Goal: Information Seeking & Learning: Compare options

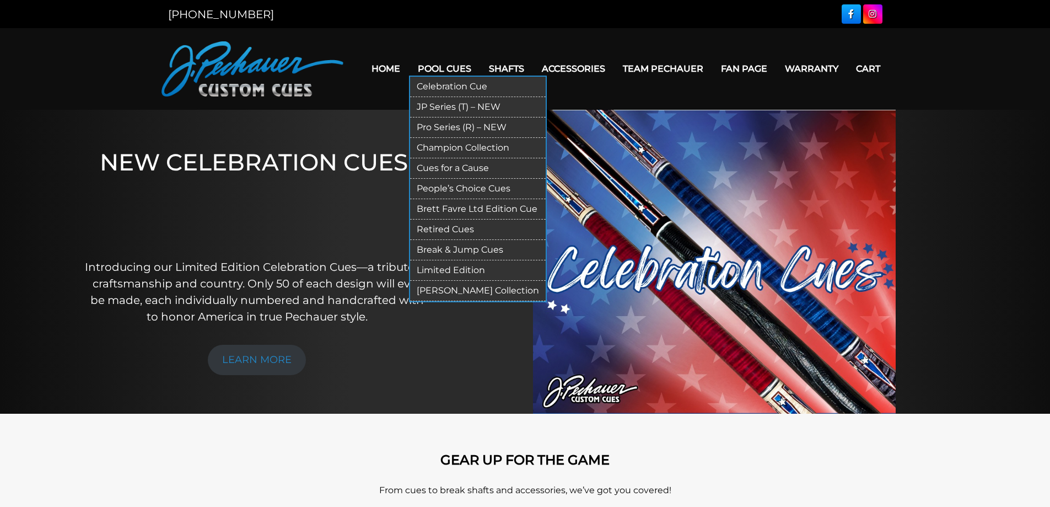
click at [443, 104] on link "JP Series (T) – NEW" at bounding box center [478, 107] width 136 height 20
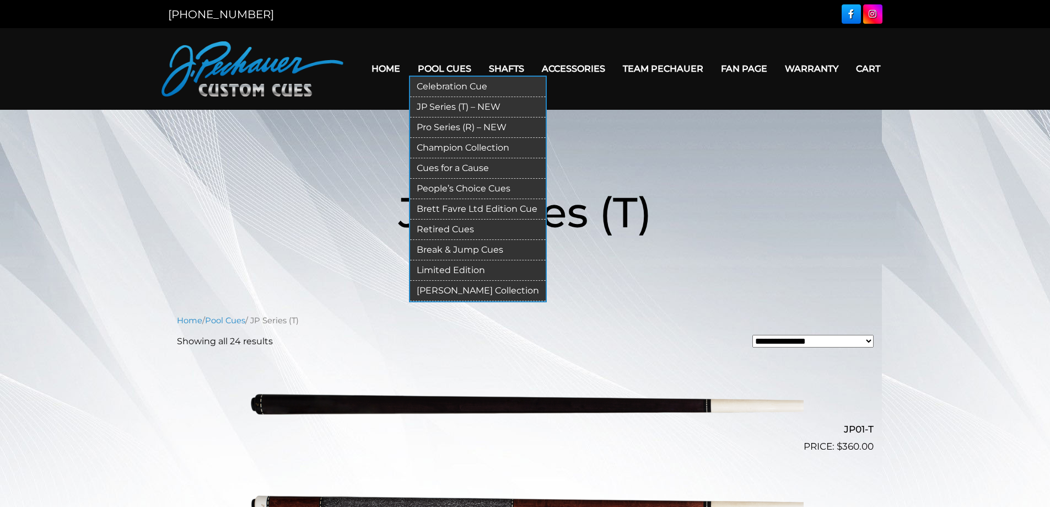
click at [444, 124] on link "Pro Series (R) – NEW" at bounding box center [478, 127] width 136 height 20
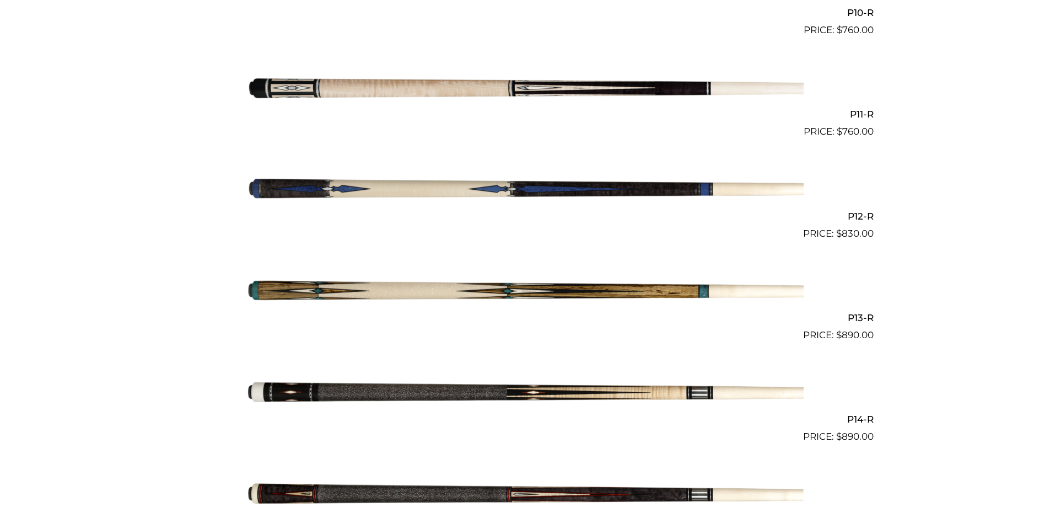
scroll to position [1335, 0]
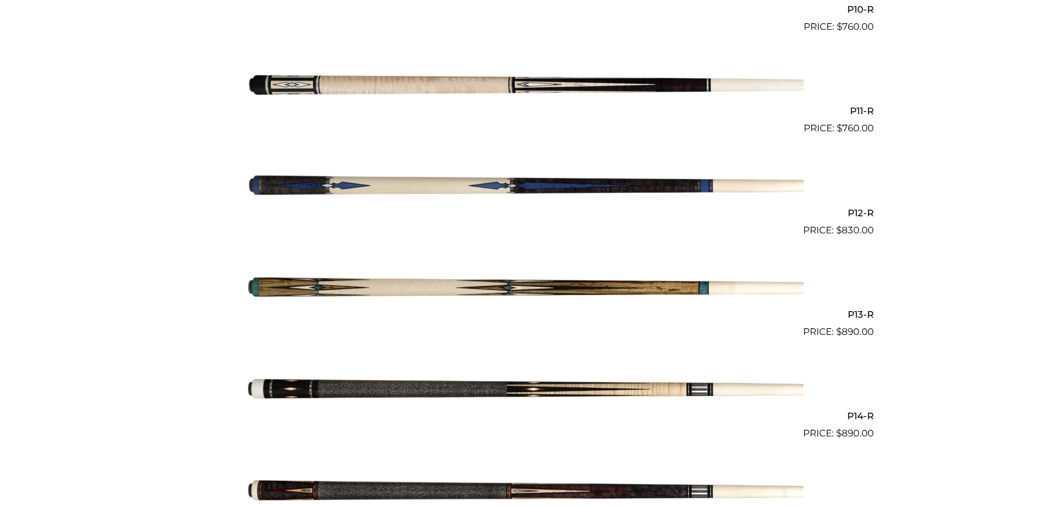
click at [427, 290] on img at bounding box center [525, 288] width 557 height 93
click at [593, 390] on img at bounding box center [525, 389] width 557 height 93
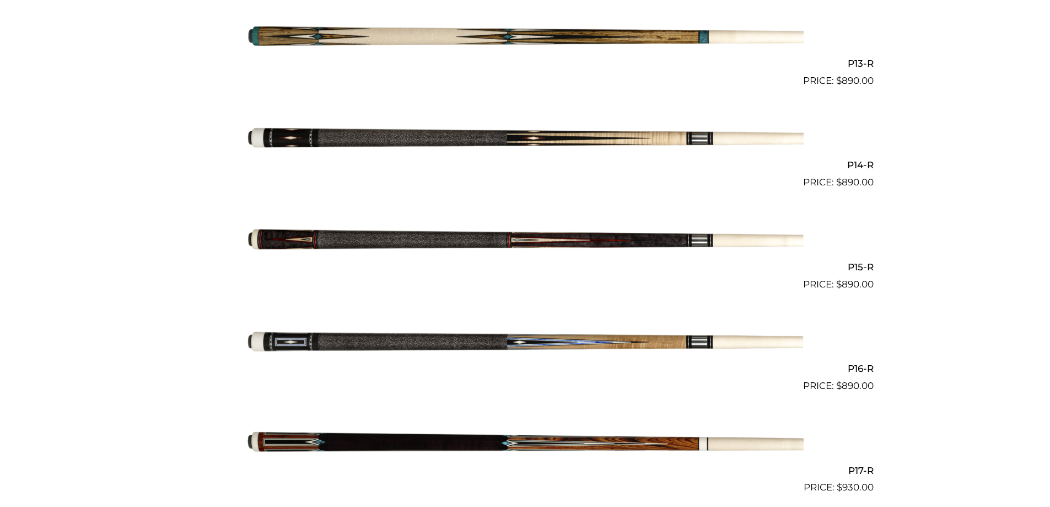
scroll to position [1598, 0]
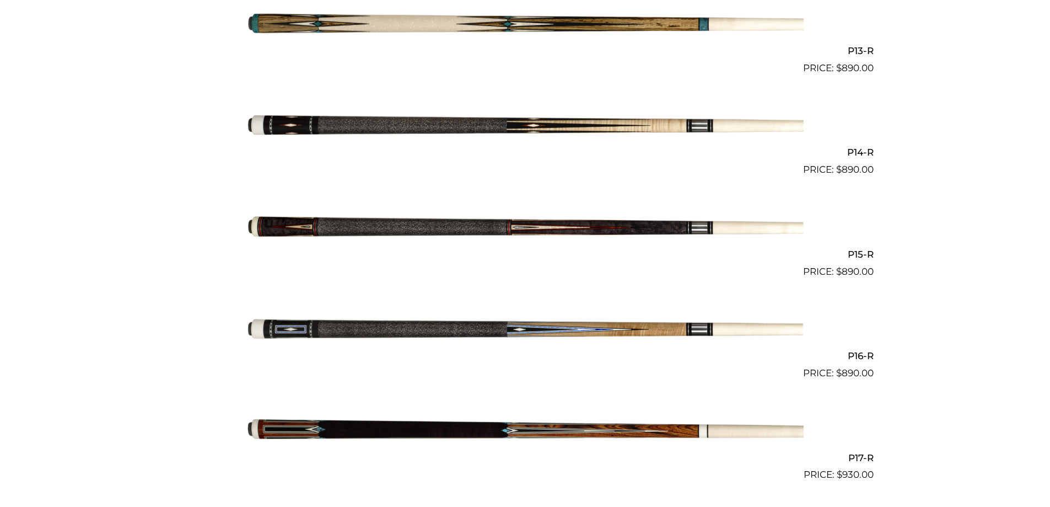
click at [445, 221] on img at bounding box center [525, 227] width 557 height 93
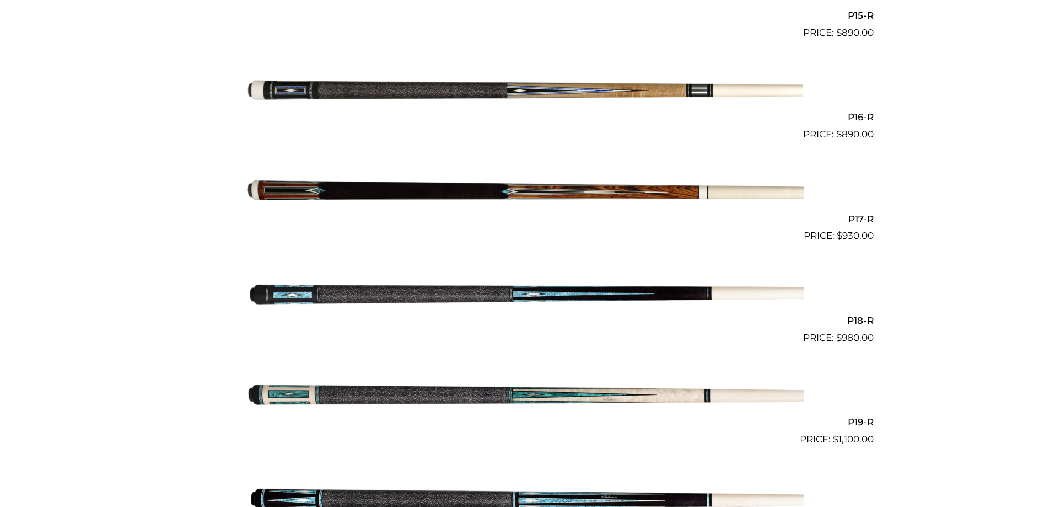
scroll to position [1836, 0]
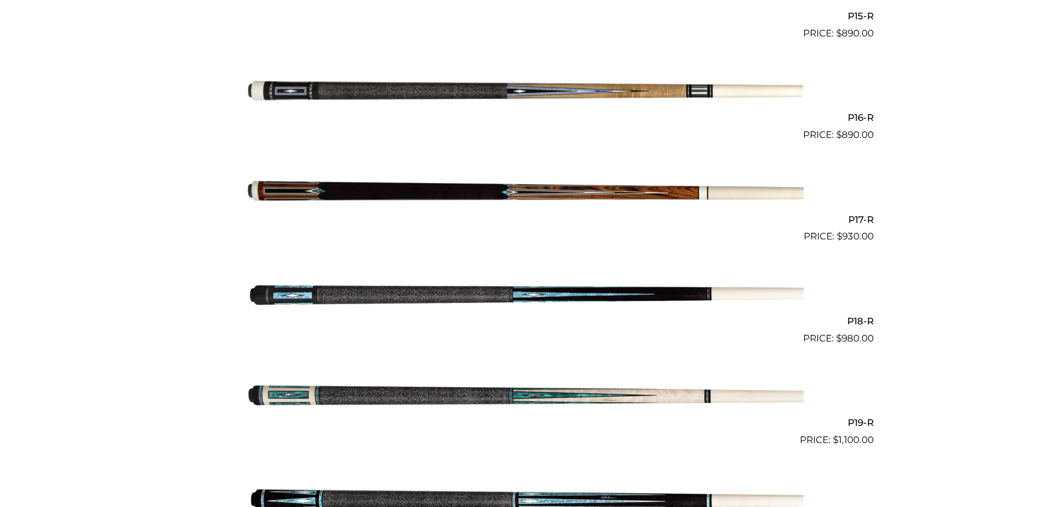
click at [368, 192] on img at bounding box center [525, 193] width 557 height 93
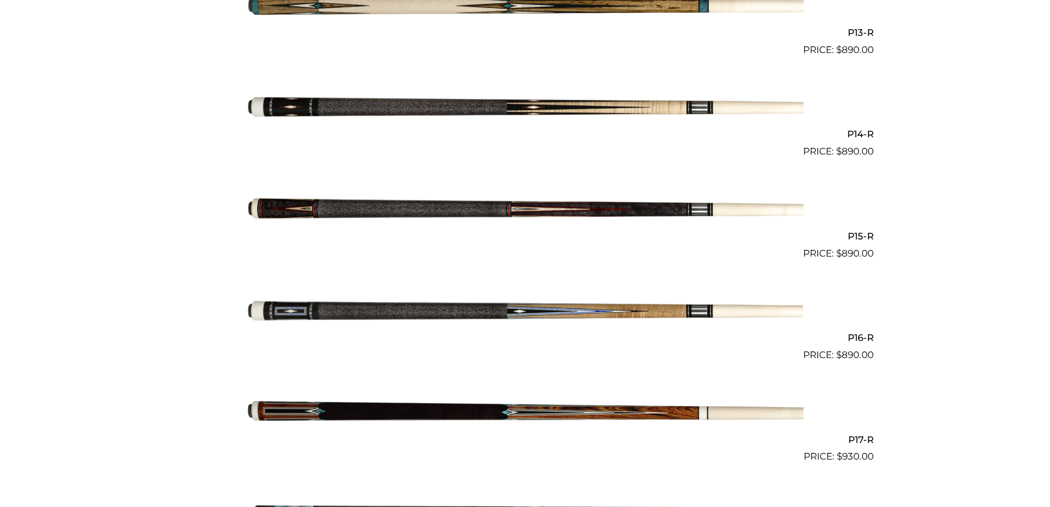
scroll to position [1616, 0]
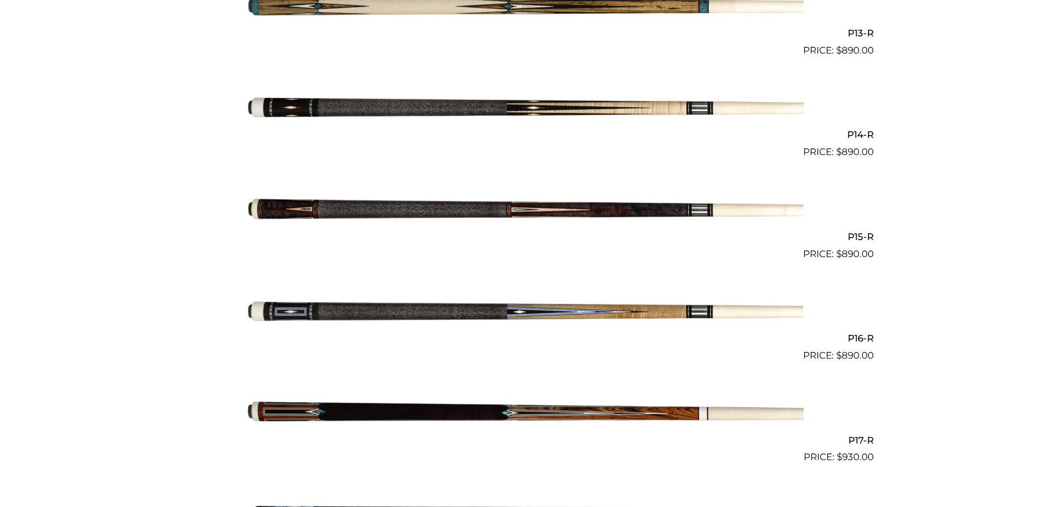
click at [361, 215] on img at bounding box center [525, 210] width 557 height 93
click at [358, 103] on img at bounding box center [525, 108] width 557 height 93
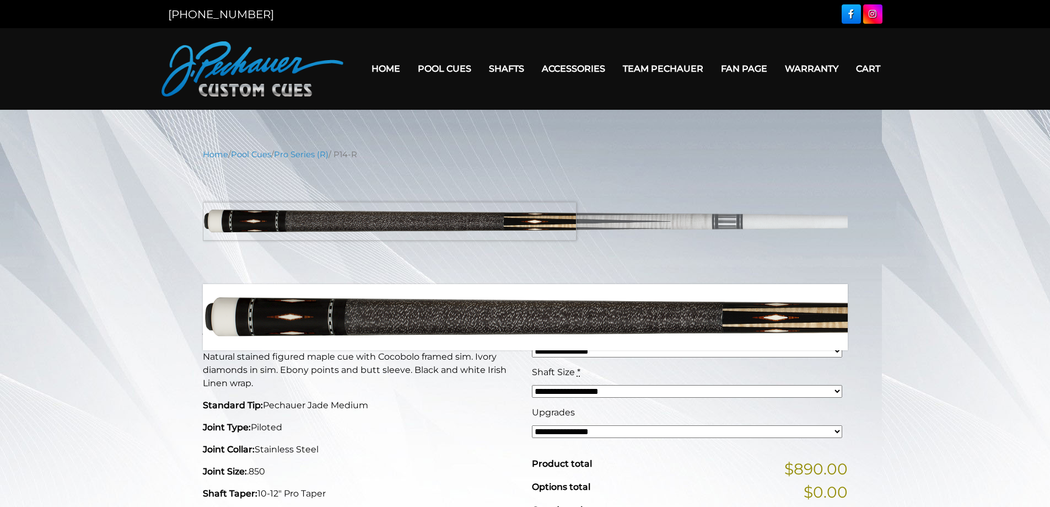
click at [263, 221] on img at bounding box center [525, 222] width 645 height 107
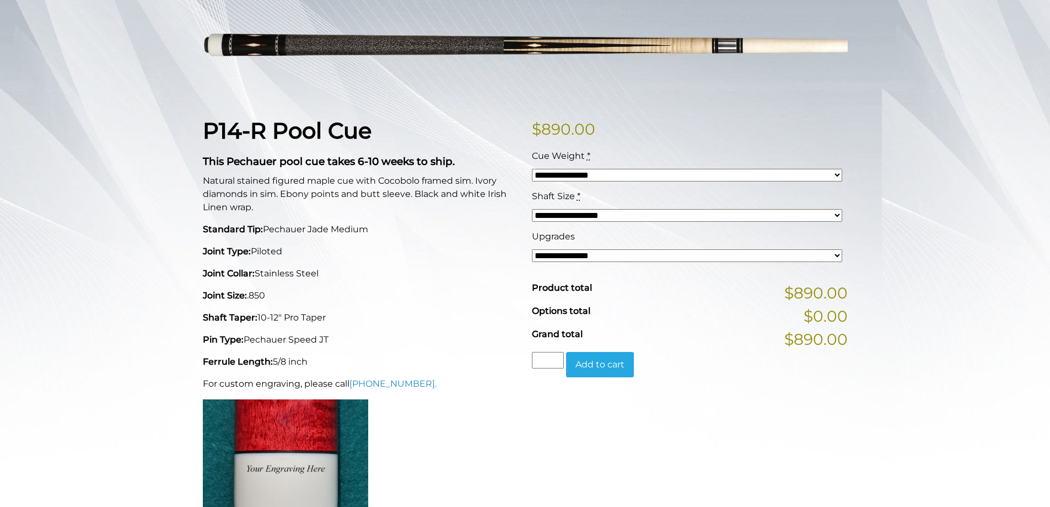
scroll to position [175, 0]
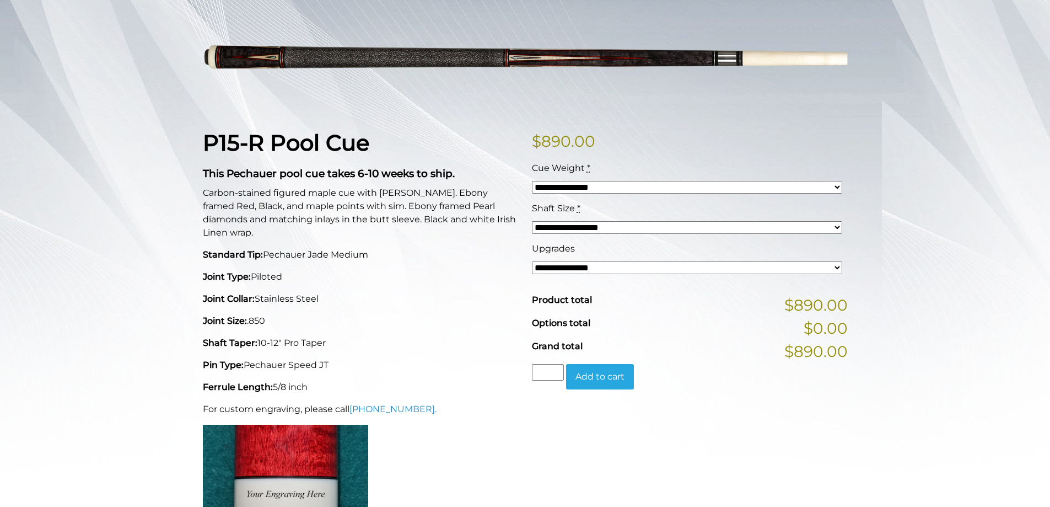
scroll to position [165, 0]
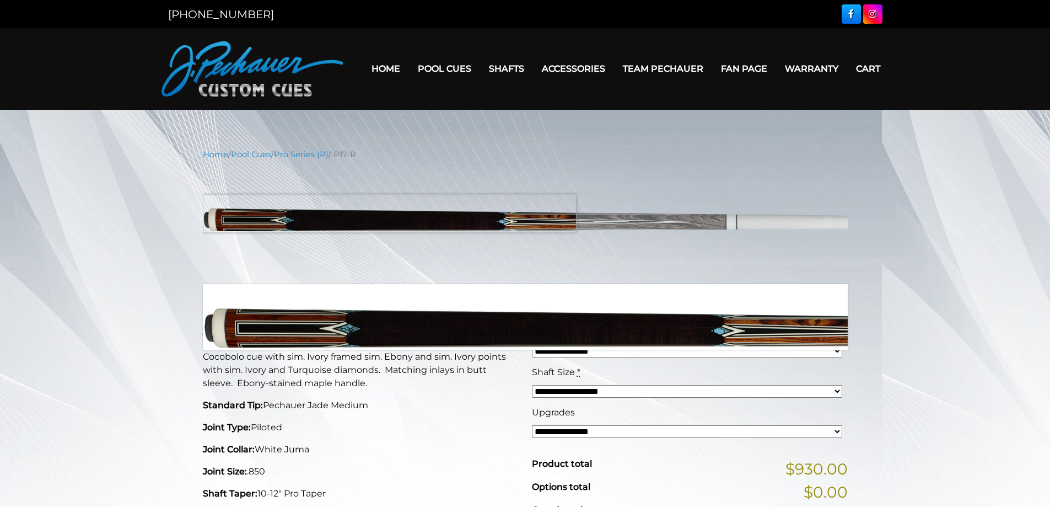
click at [354, 213] on img at bounding box center [525, 222] width 645 height 107
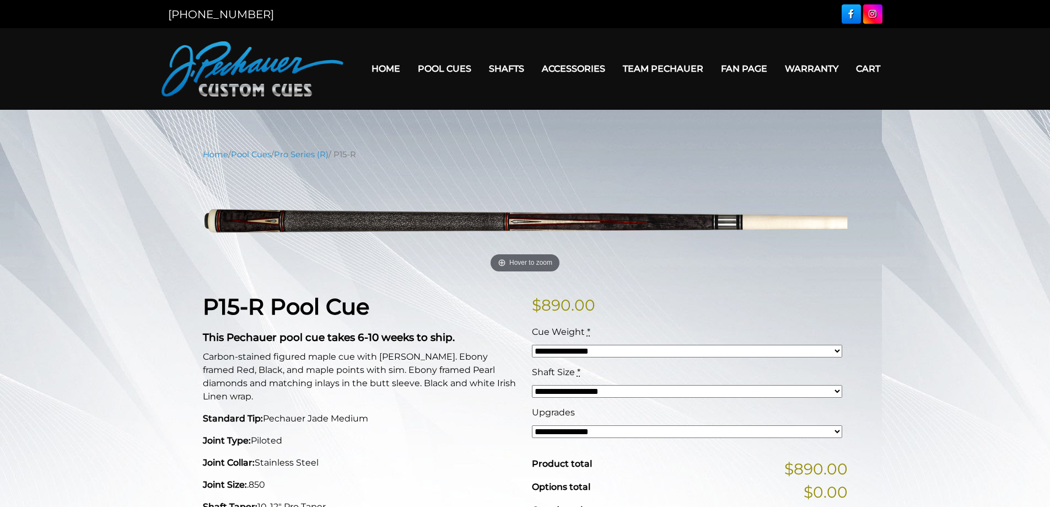
click at [361, 215] on img at bounding box center [525, 222] width 645 height 107
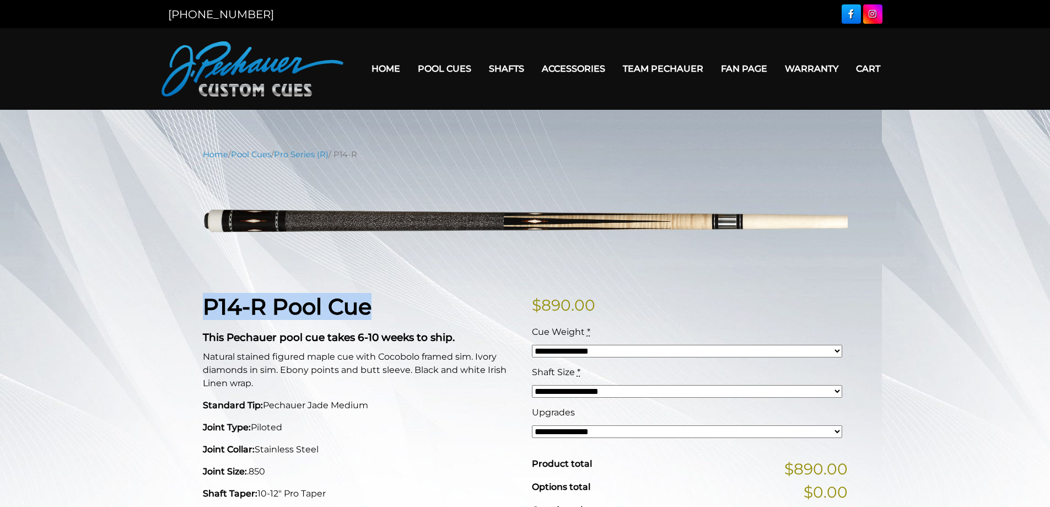
drag, startPoint x: 374, startPoint y: 305, endPoint x: 196, endPoint y: 294, distance: 178.4
click at [196, 294] on div "P14-R Pool Cue This Pechauer pool cue takes 6-10 weeks to ship. Natural stained…" at bounding box center [360, 503] width 329 height 421
copy strong "P14-R Pool Cue"
